Goal: Complete application form

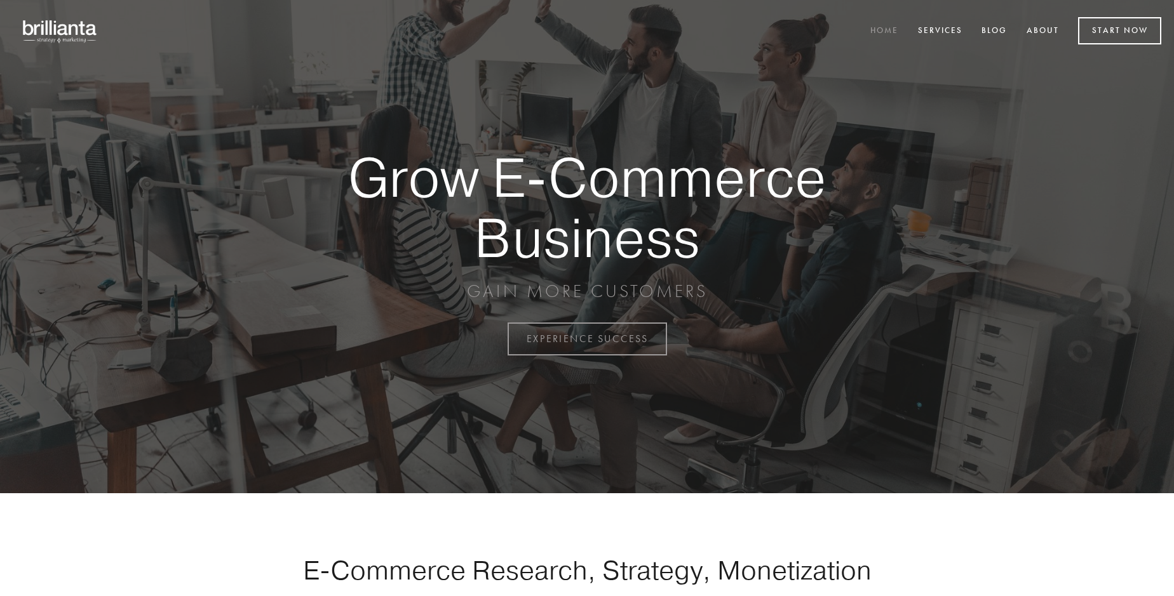
scroll to position [3330, 0]
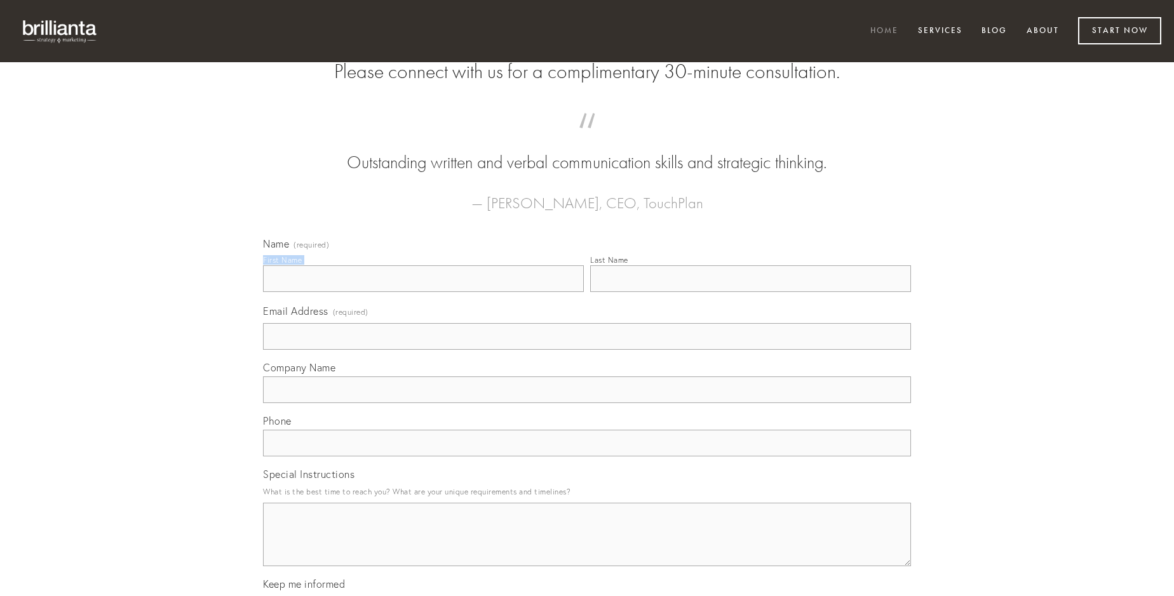
type input "[PERSON_NAME]"
click at [750, 292] on input "Last Name" at bounding box center [750, 279] width 321 height 27
type input "[PERSON_NAME]"
click at [587, 350] on input "Email Address (required)" at bounding box center [587, 336] width 648 height 27
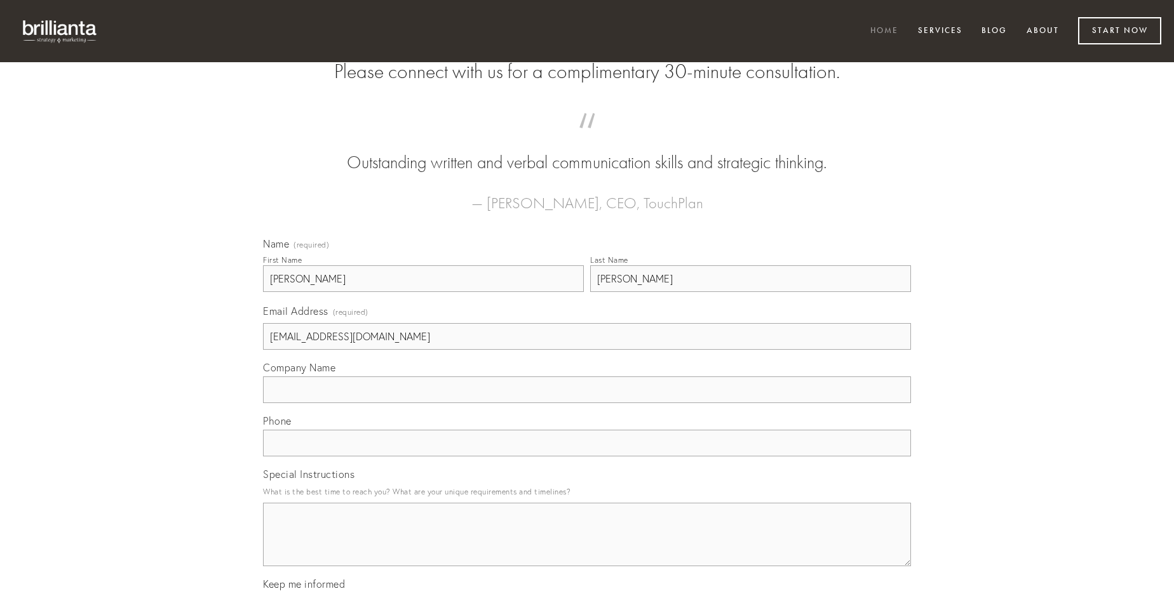
type input "[EMAIL_ADDRESS][DOMAIN_NAME]"
click at [587, 403] on input "Company Name" at bounding box center [587, 390] width 648 height 27
type input "incidunt"
click at [587, 457] on input "text" at bounding box center [587, 443] width 648 height 27
click at [587, 546] on textarea "Special Instructions" at bounding box center [587, 535] width 648 height 64
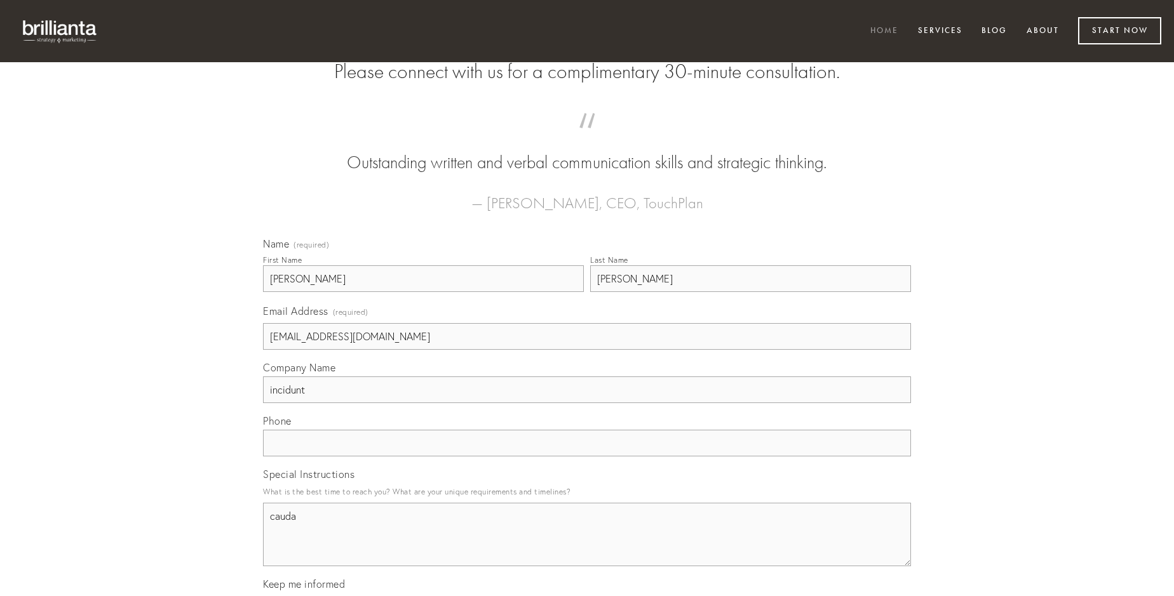
type textarea "cauda"
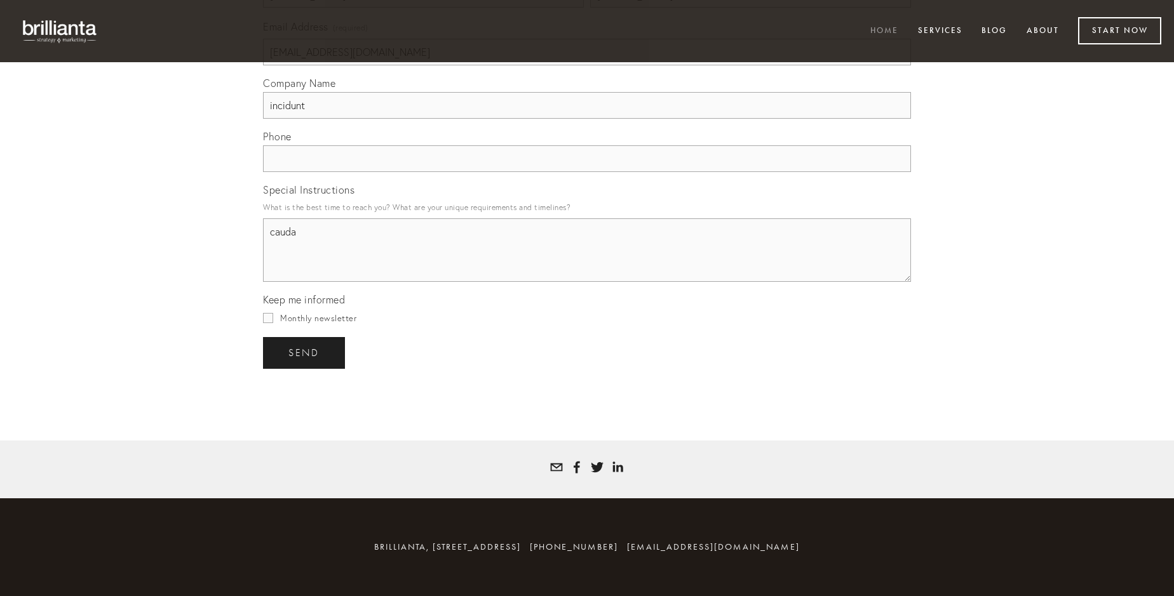
click at [305, 353] on span "send" at bounding box center [303, 352] width 31 height 11
